Goal: Information Seeking & Learning: Learn about a topic

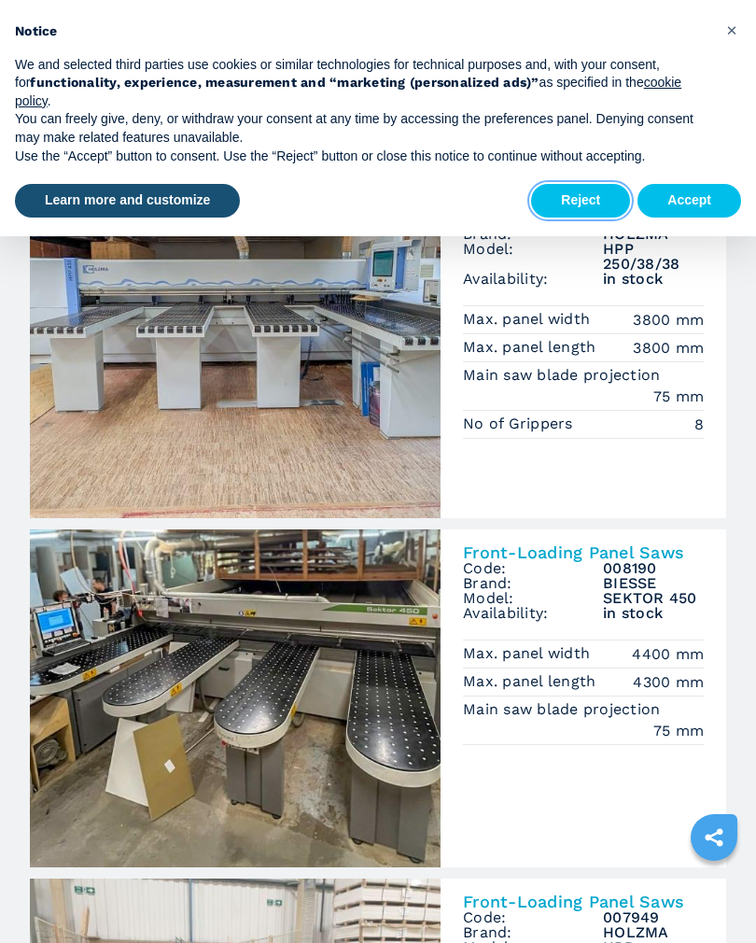
click at [596, 186] on button "Reject" at bounding box center [580, 201] width 99 height 34
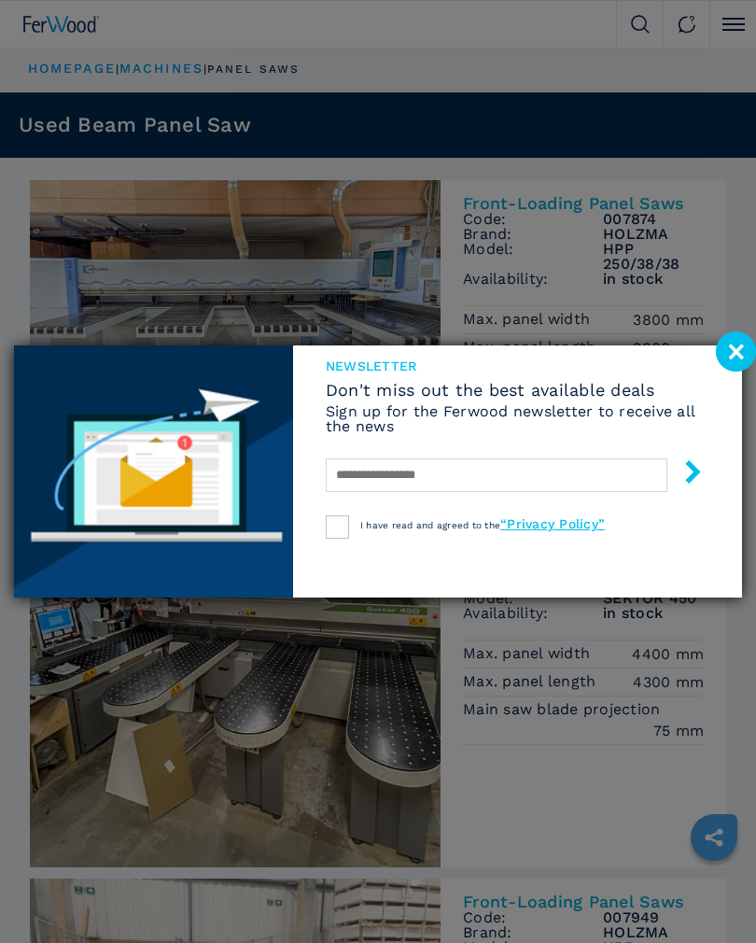
click at [743, 348] on image at bounding box center [736, 351] width 40 height 40
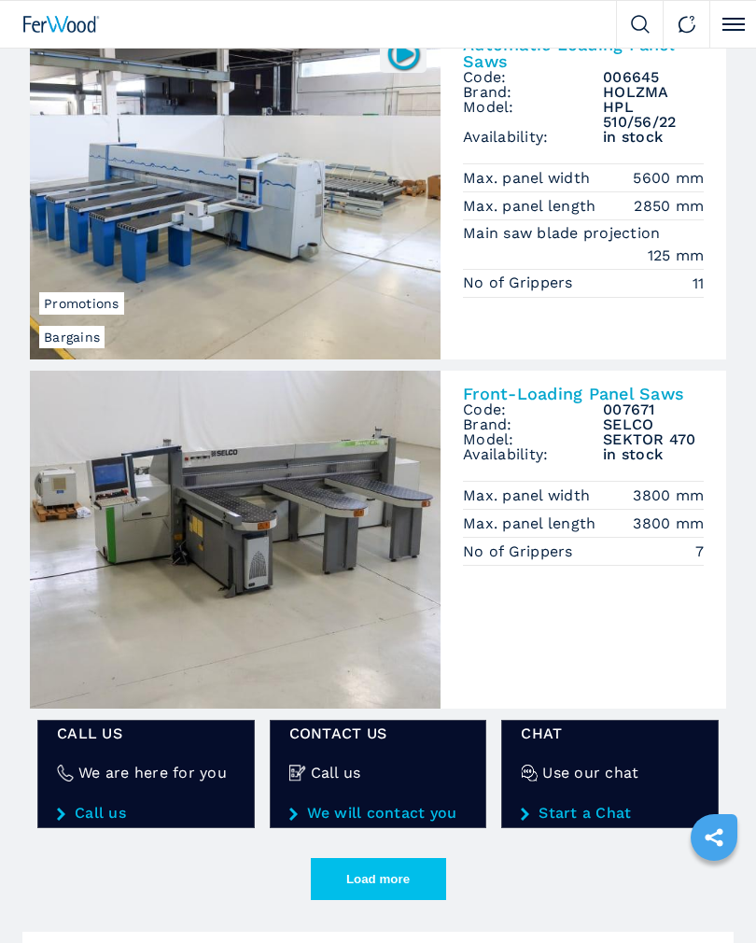
scroll to position [2431, 0]
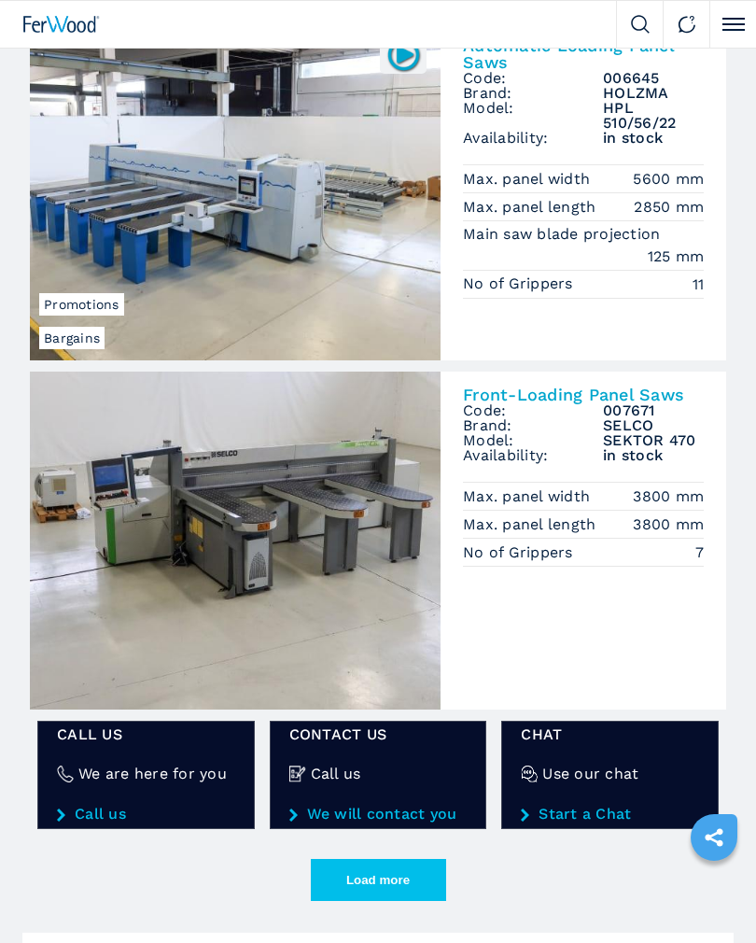
click at [383, 547] on img at bounding box center [235, 541] width 411 height 338
click at [625, 403] on h3 "007671" at bounding box center [653, 410] width 101 height 15
click at [642, 397] on h2 "Front-Loading Panel Saws" at bounding box center [583, 394] width 241 height 17
click at [660, 433] on h3 "SEKTOR 470" at bounding box center [653, 440] width 101 height 15
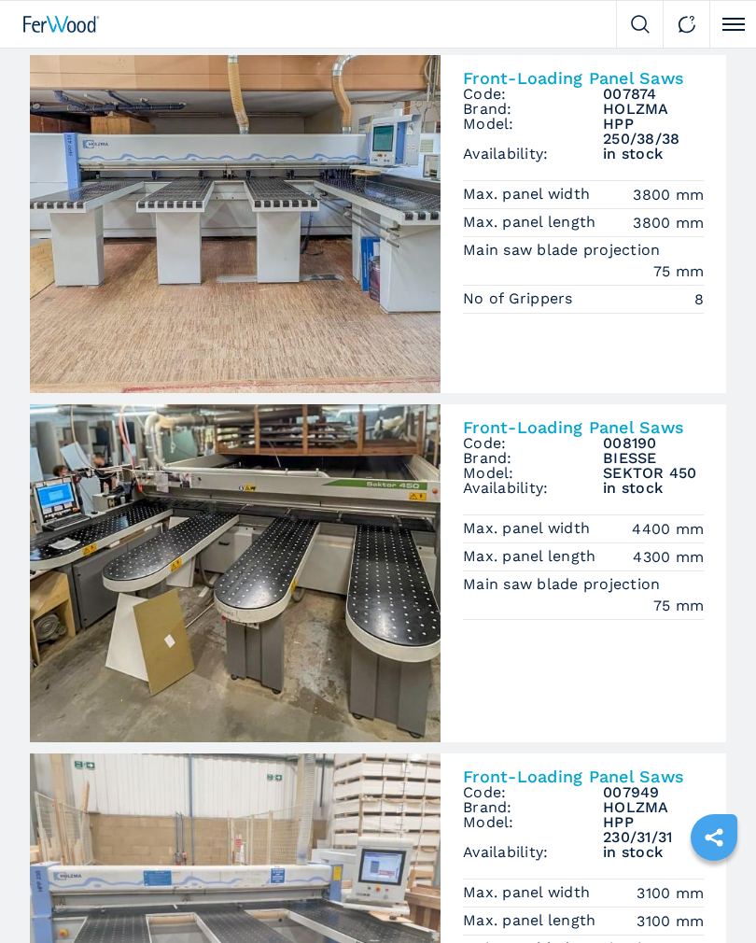
scroll to position [0, 0]
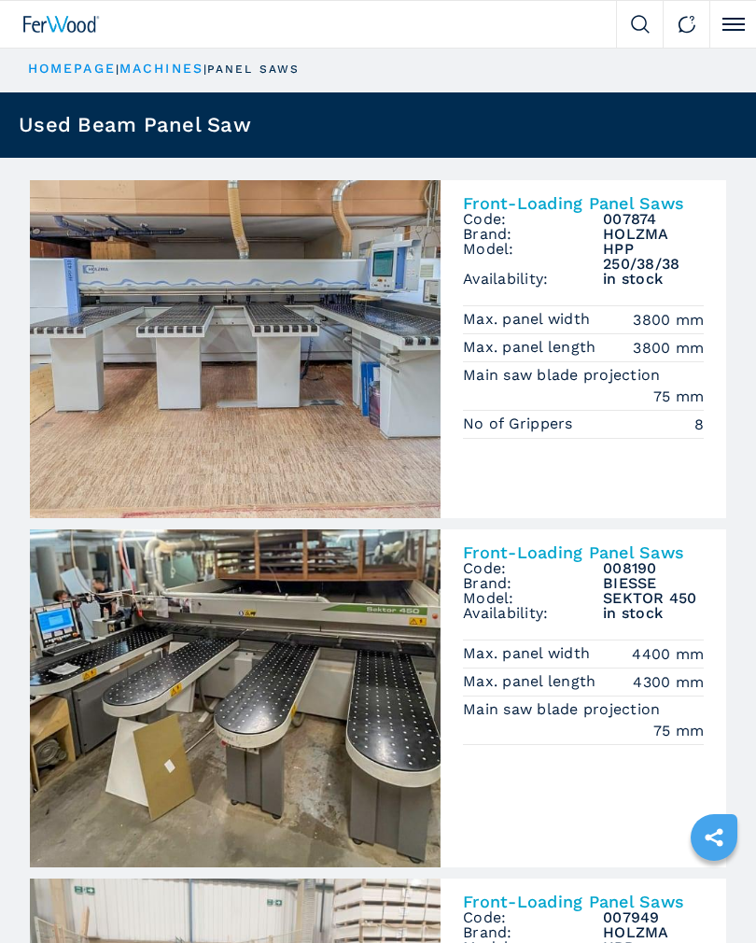
click at [322, 376] on img at bounding box center [235, 349] width 411 height 338
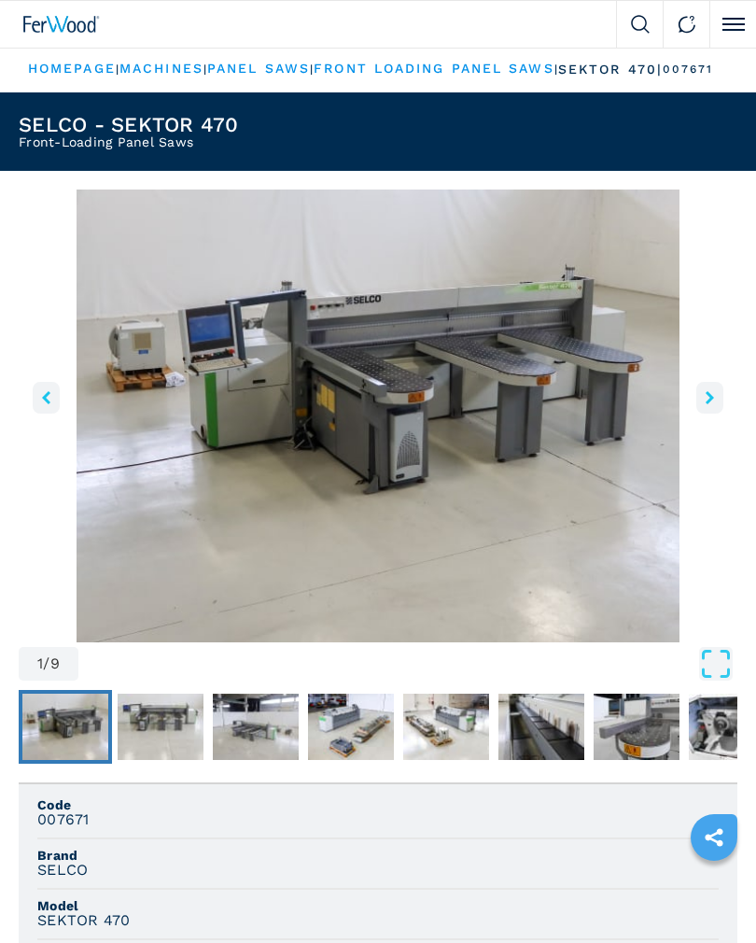
click at [722, 406] on button "right-button" at bounding box center [709, 398] width 27 height 32
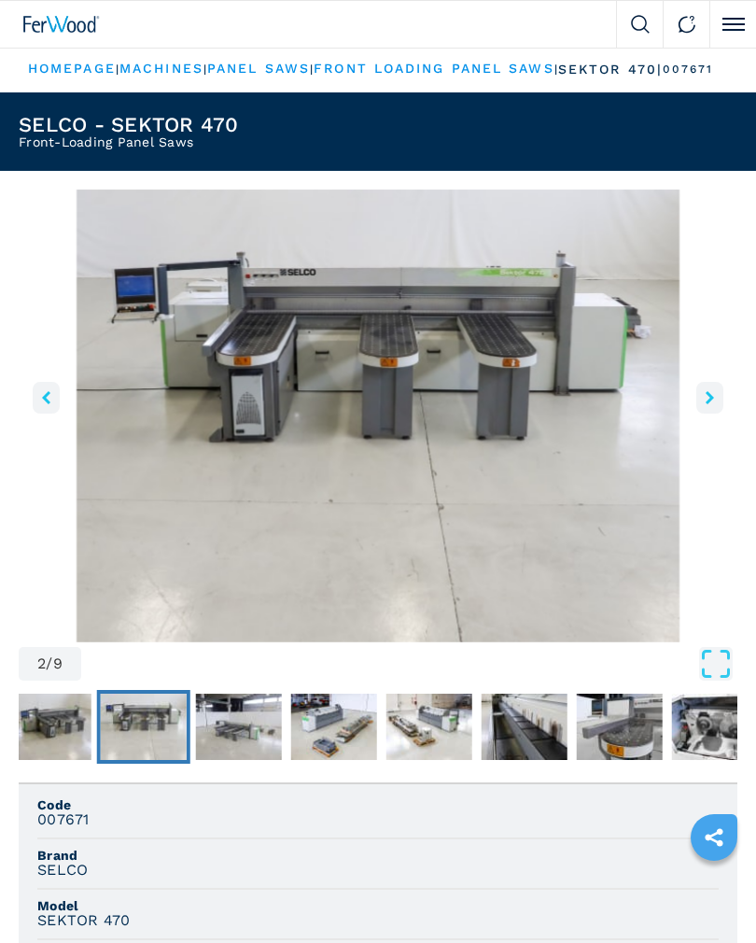
click at [720, 400] on button "right-button" at bounding box center [709, 398] width 27 height 32
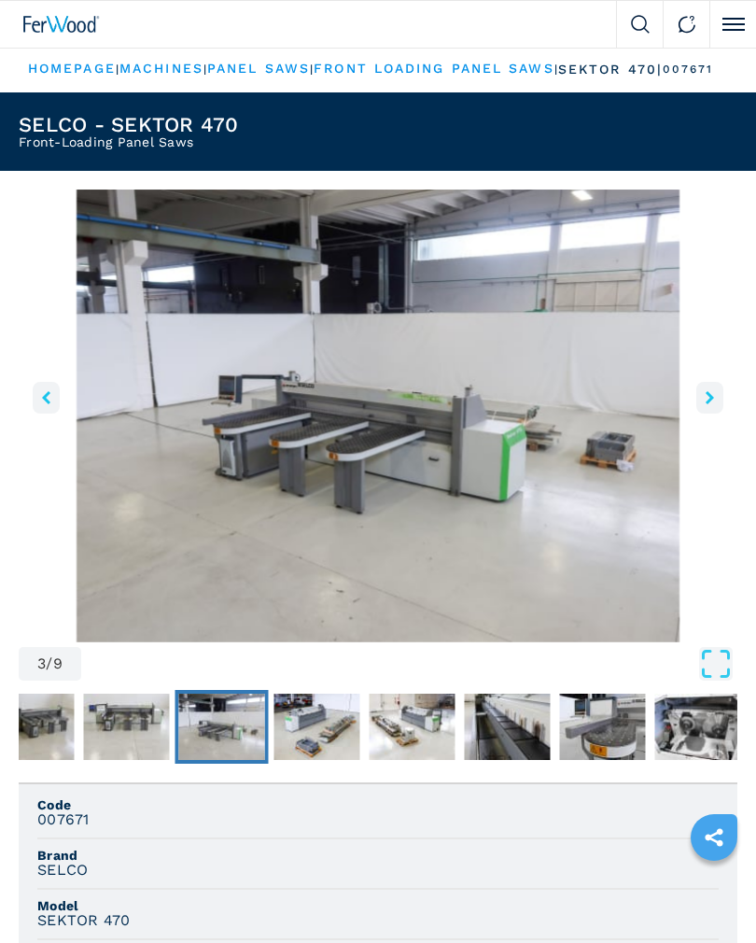
click at [714, 414] on button "right-button" at bounding box center [709, 398] width 27 height 32
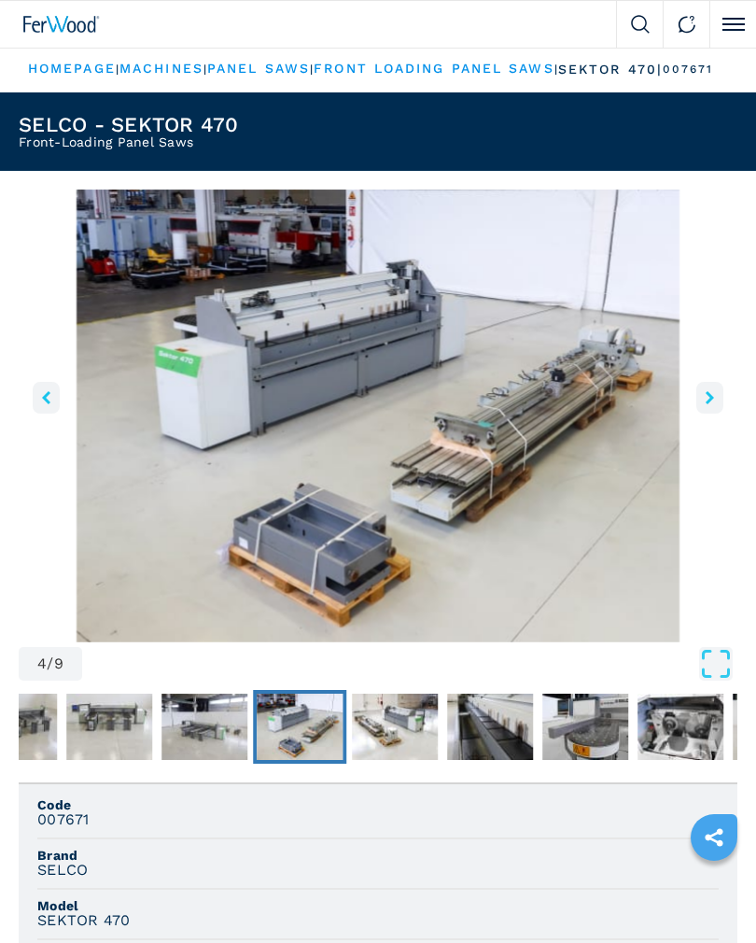
click at [716, 413] on button "right-button" at bounding box center [709, 398] width 27 height 32
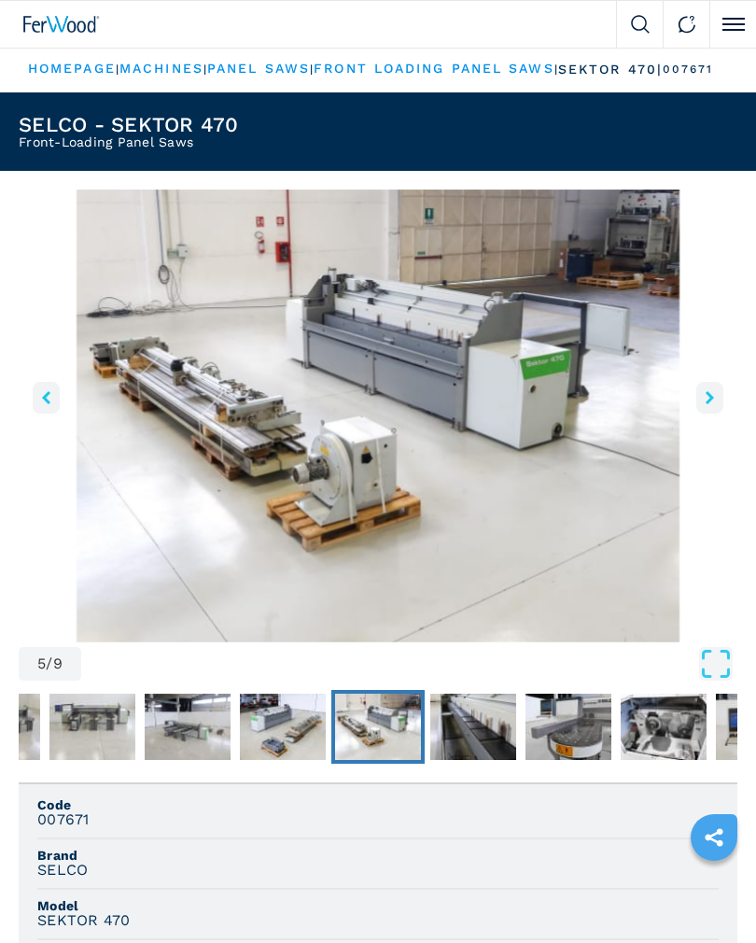
click at [715, 408] on button "right-button" at bounding box center [709, 398] width 27 height 32
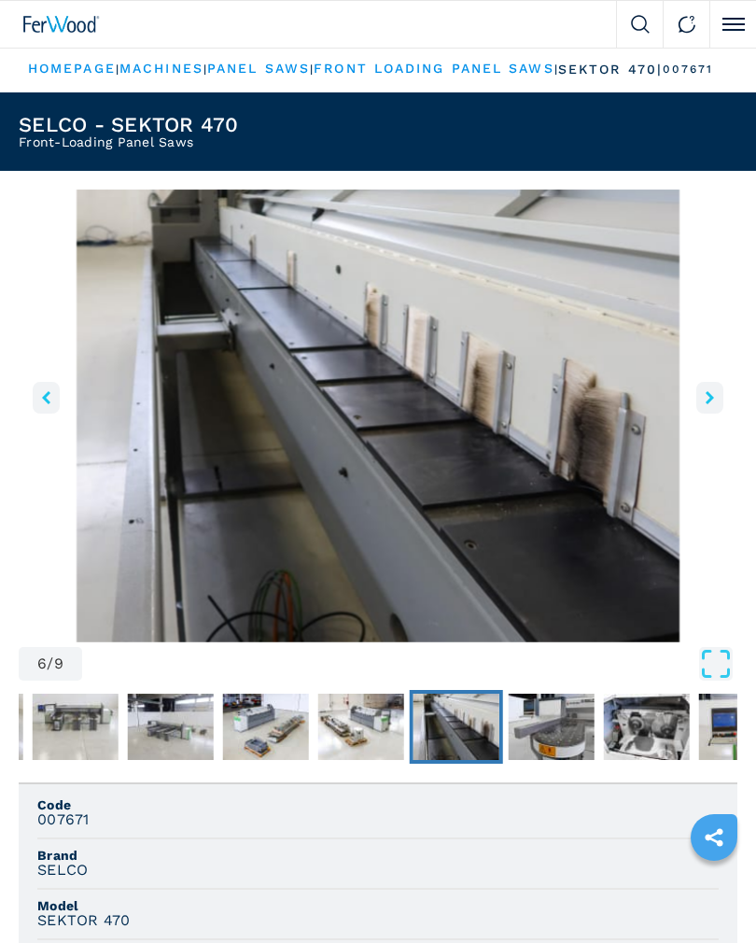
click at [721, 399] on button "right-button" at bounding box center [709, 398] width 27 height 32
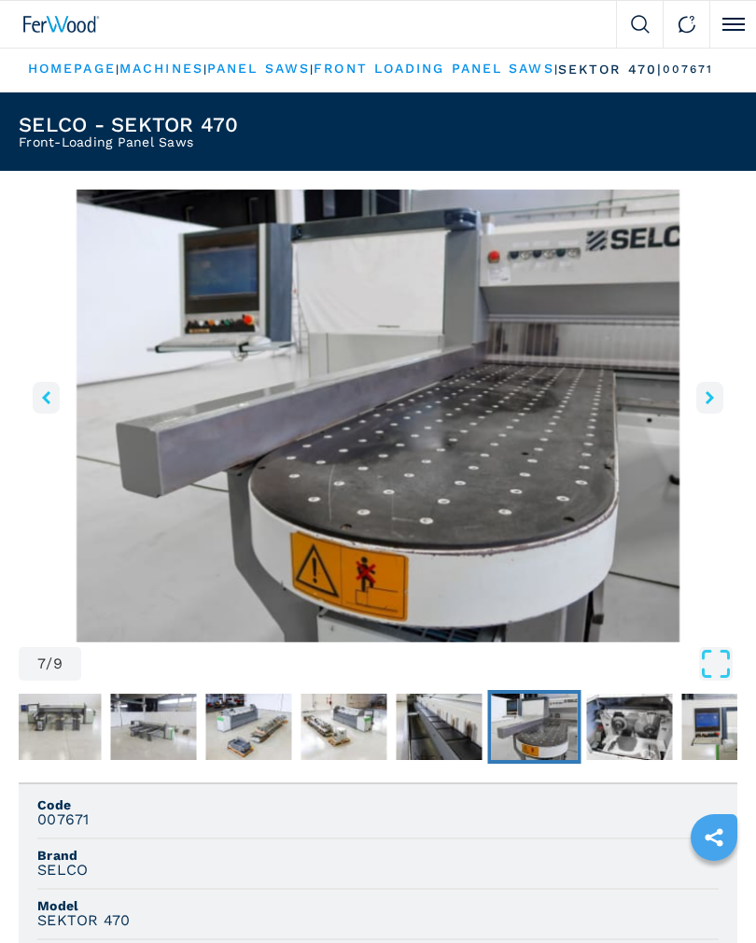
click at [724, 408] on img "Go to Slide 7" at bounding box center [378, 416] width 719 height 453
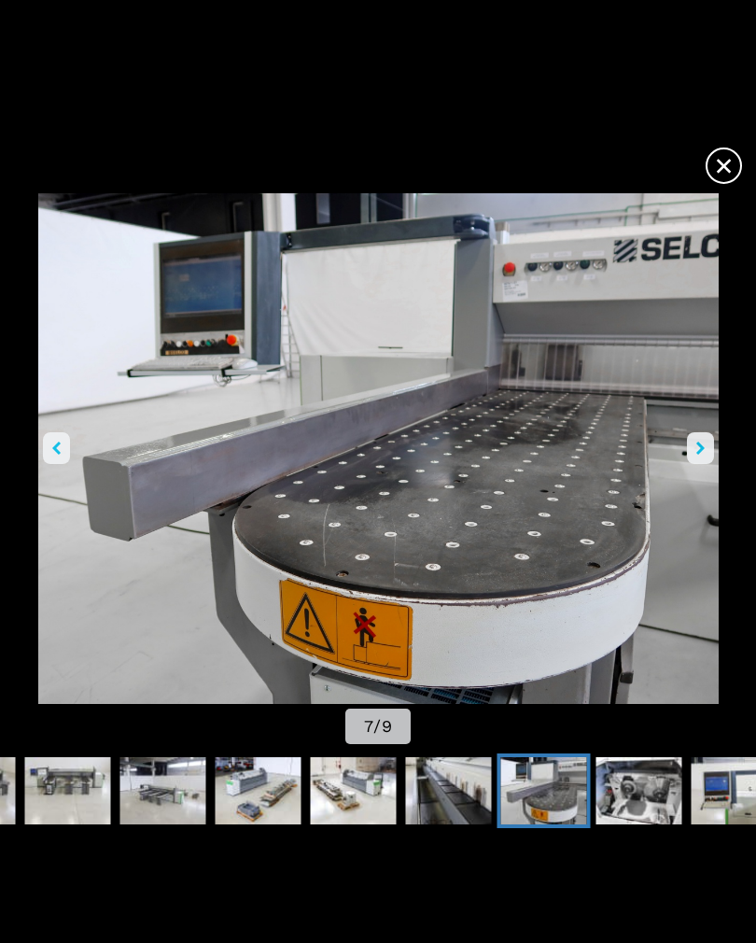
click at [704, 450] on icon "right-button" at bounding box center [700, 448] width 8 height 13
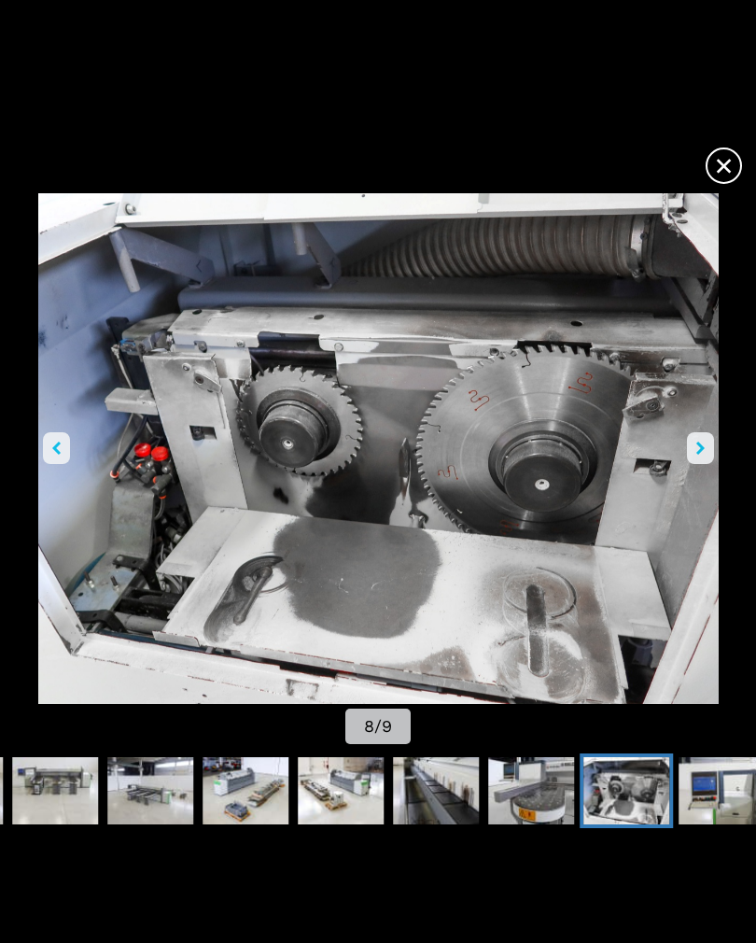
click at [706, 442] on button "right-button" at bounding box center [700, 448] width 27 height 32
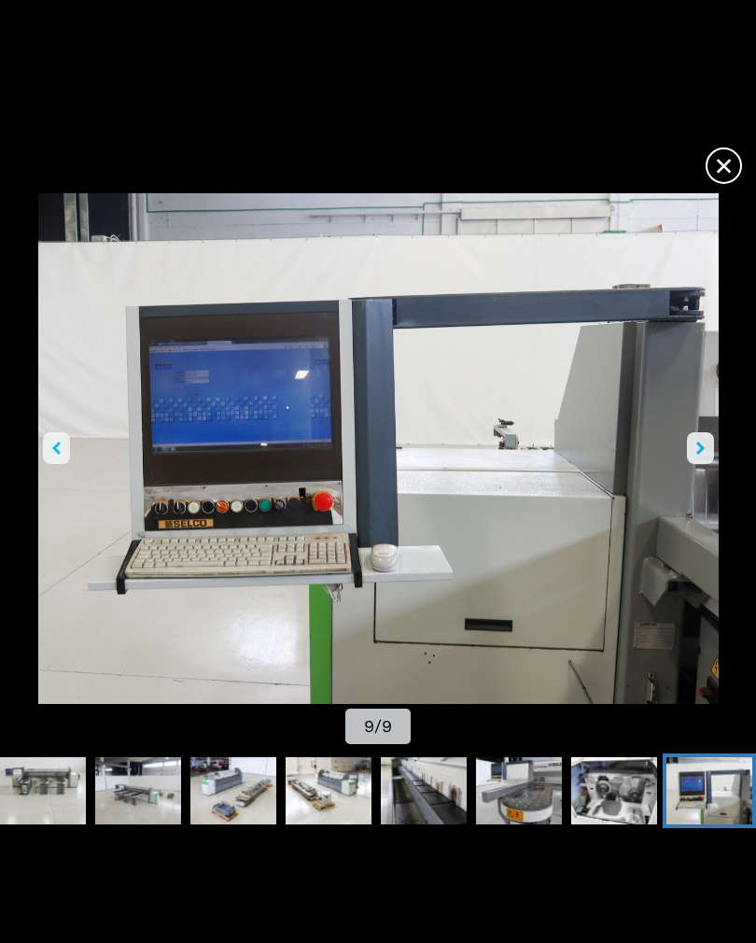
click at [715, 438] on img "Go to Slide 9" at bounding box center [378, 448] width 681 height 511
click at [709, 443] on button "right-button" at bounding box center [700, 448] width 27 height 32
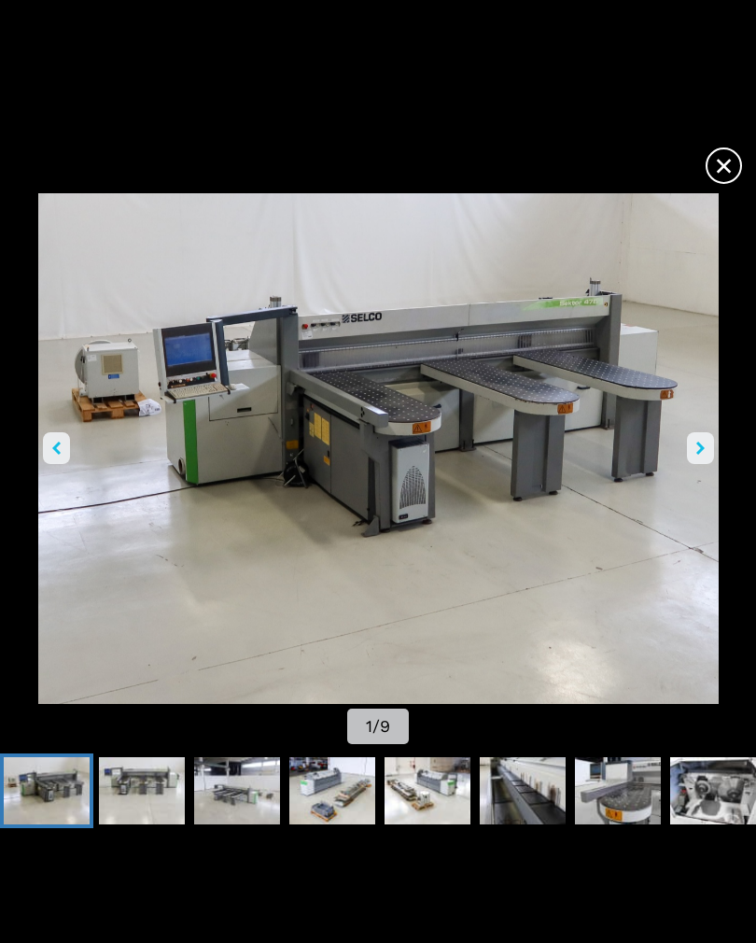
click at [712, 436] on button "right-button" at bounding box center [700, 448] width 27 height 32
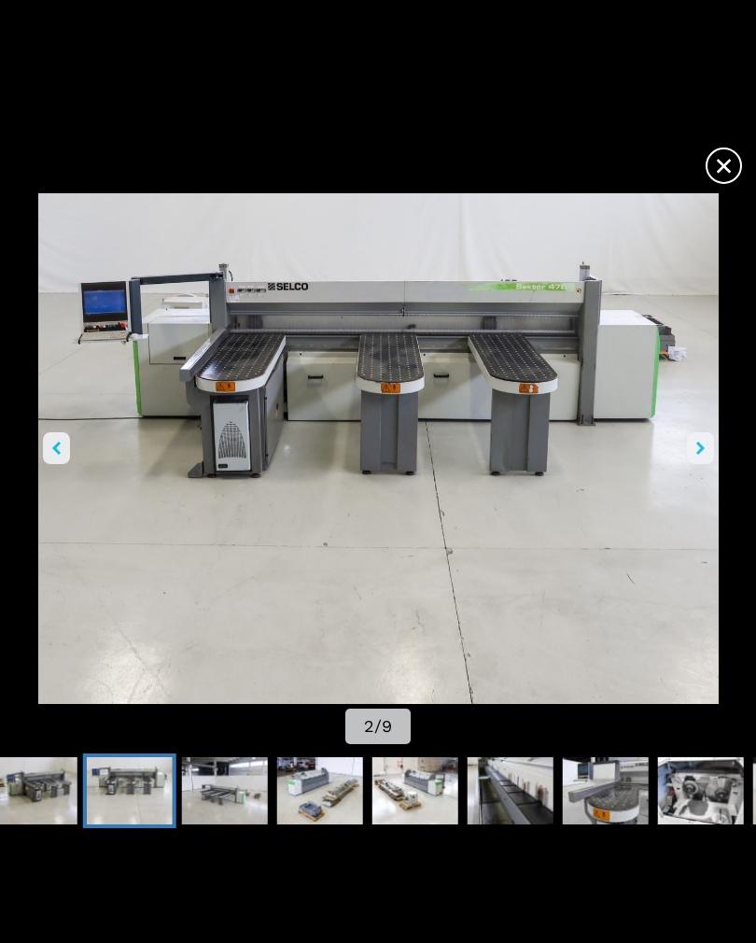
click at [716, 437] on img "Go to Slide 2" at bounding box center [378, 448] width 681 height 511
click at [726, 158] on span "×" at bounding box center [724, 162] width 33 height 33
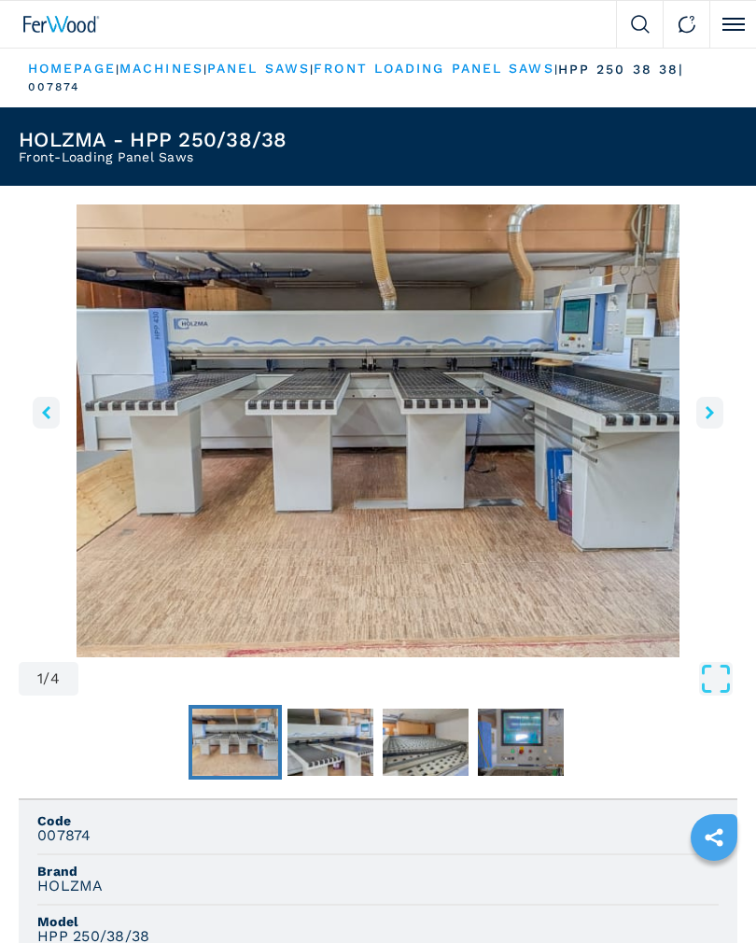
click at [721, 415] on button "right-button" at bounding box center [709, 413] width 27 height 32
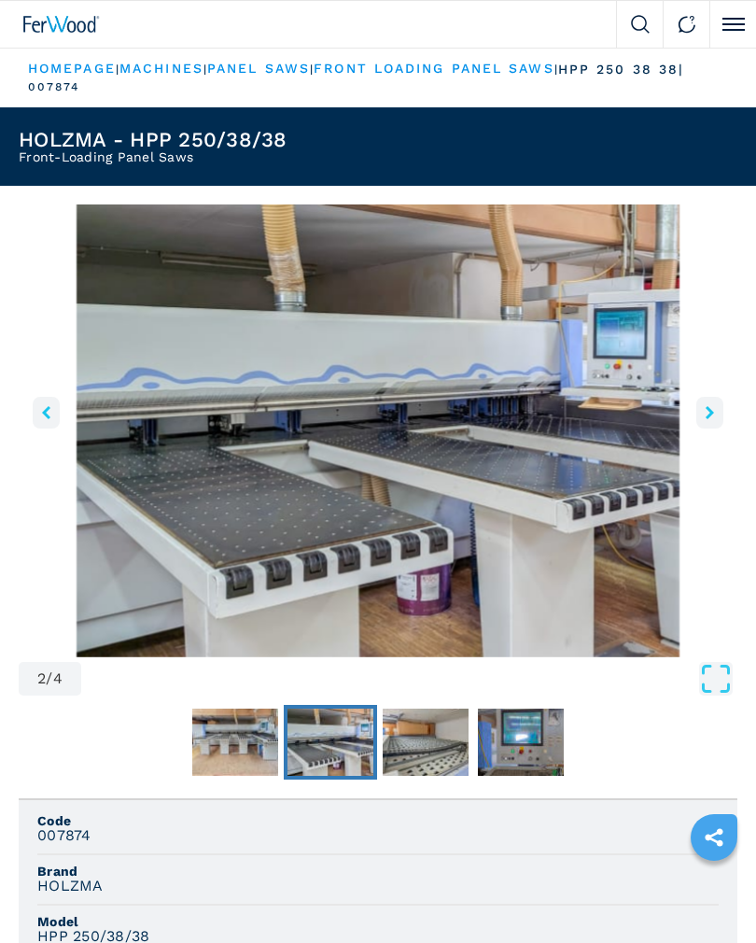
click at [720, 418] on button "right-button" at bounding box center [709, 413] width 27 height 32
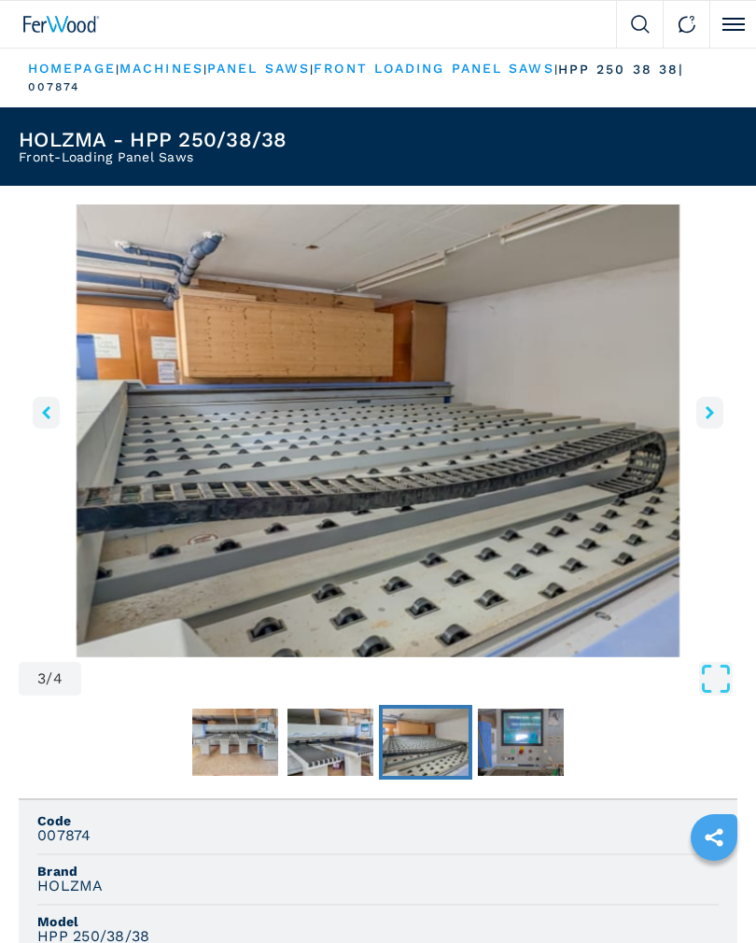
click at [722, 414] on button "right-button" at bounding box center [709, 413] width 27 height 32
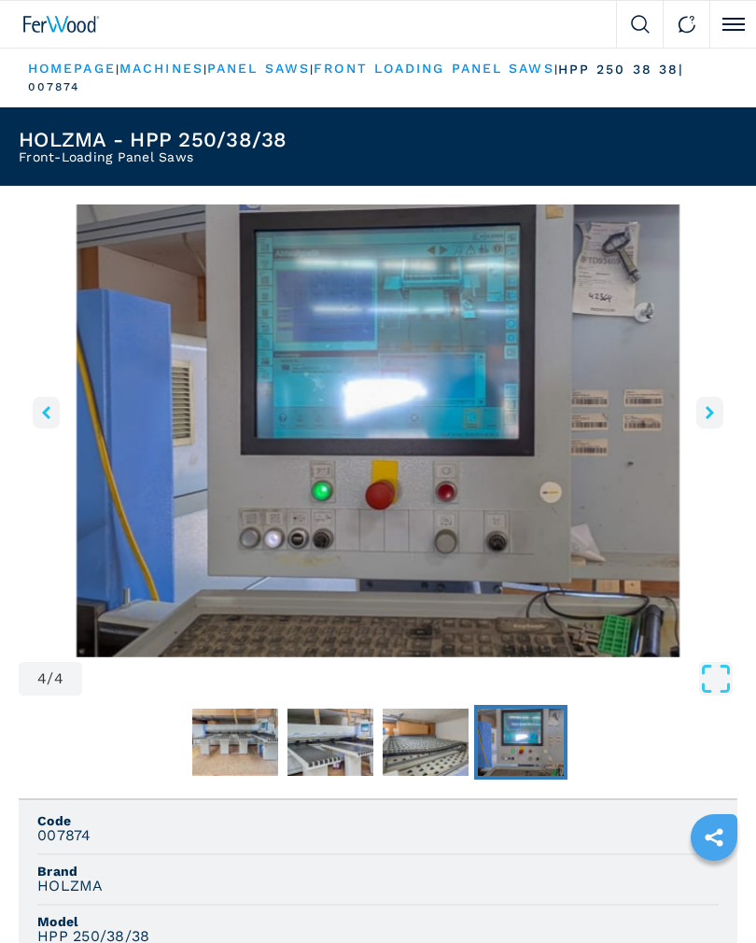
click at [721, 410] on button "right-button" at bounding box center [709, 413] width 27 height 32
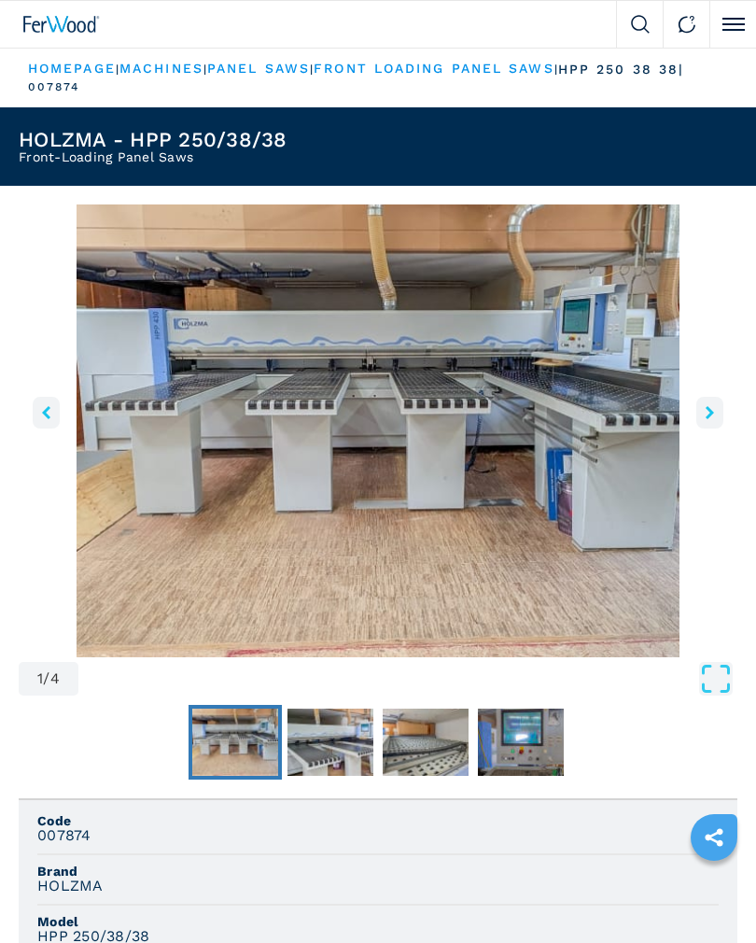
click at [731, 414] on img "Go to Slide 1" at bounding box center [378, 430] width 719 height 453
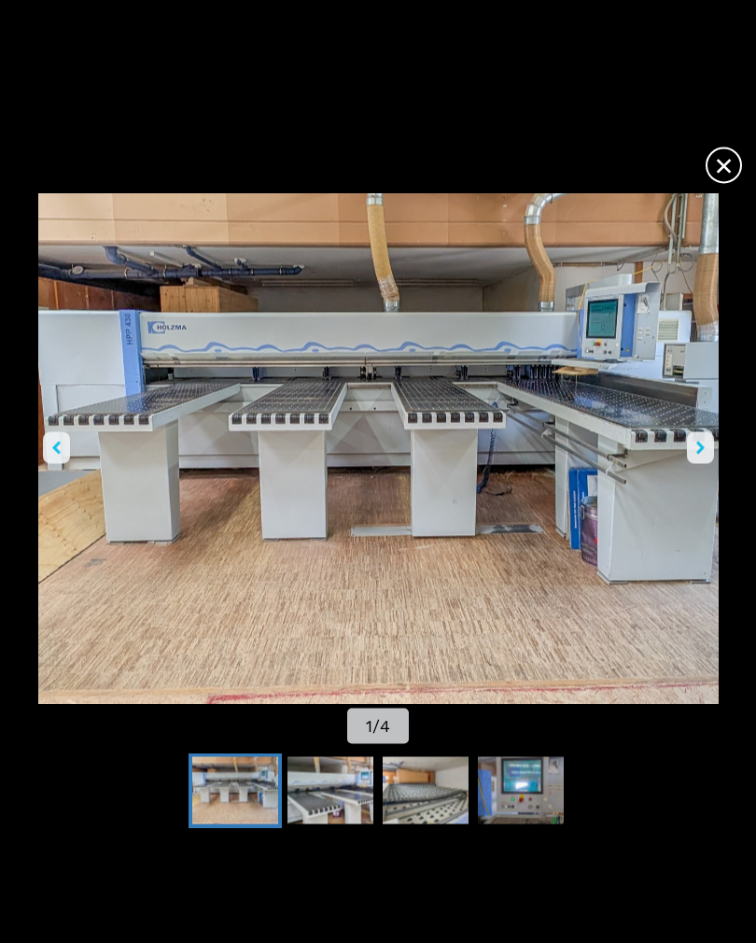
click at [730, 178] on span "×" at bounding box center [724, 162] width 33 height 33
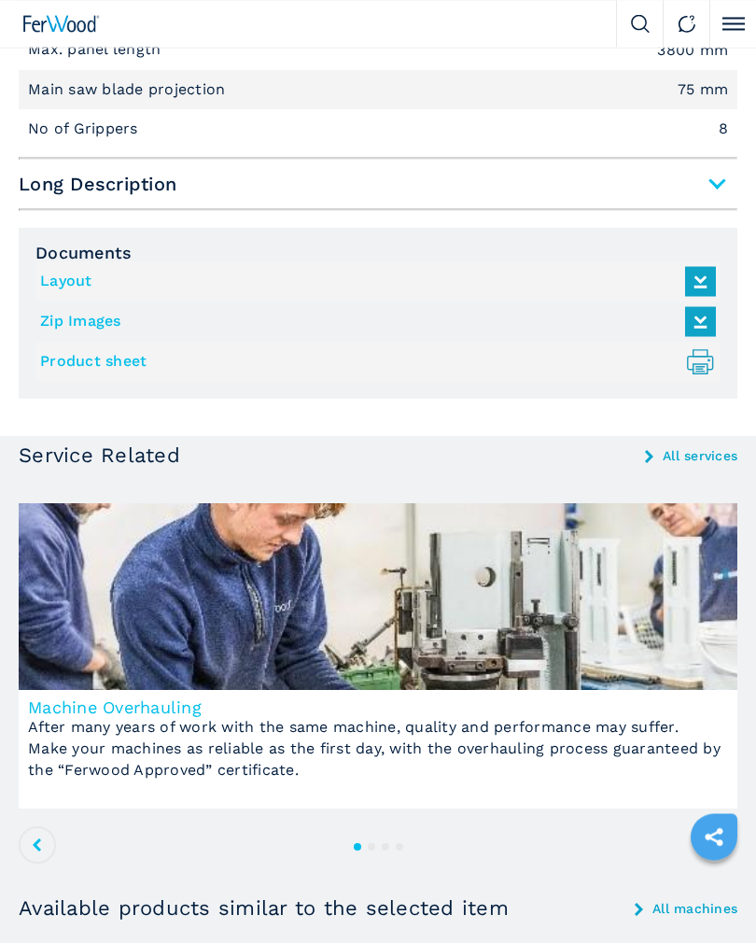
scroll to position [1374, 0]
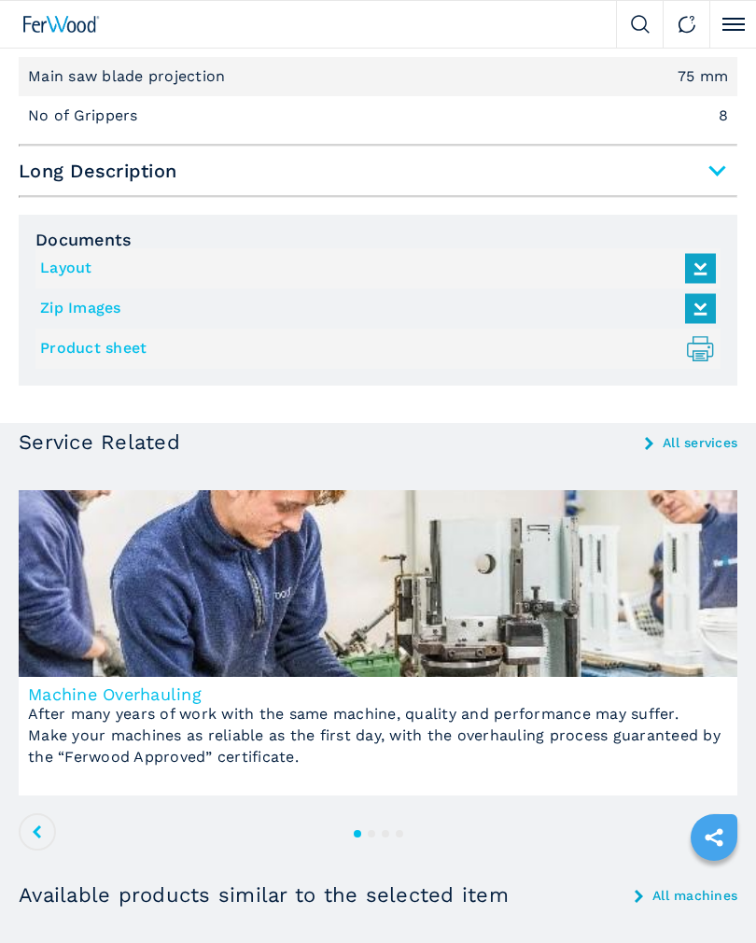
click at [148, 344] on link "Product sheet .prefix__st0{stroke-linecap:round;stroke-linejoin:round}.prefix__…" at bounding box center [373, 348] width 667 height 31
